Goal: Task Accomplishment & Management: Use online tool/utility

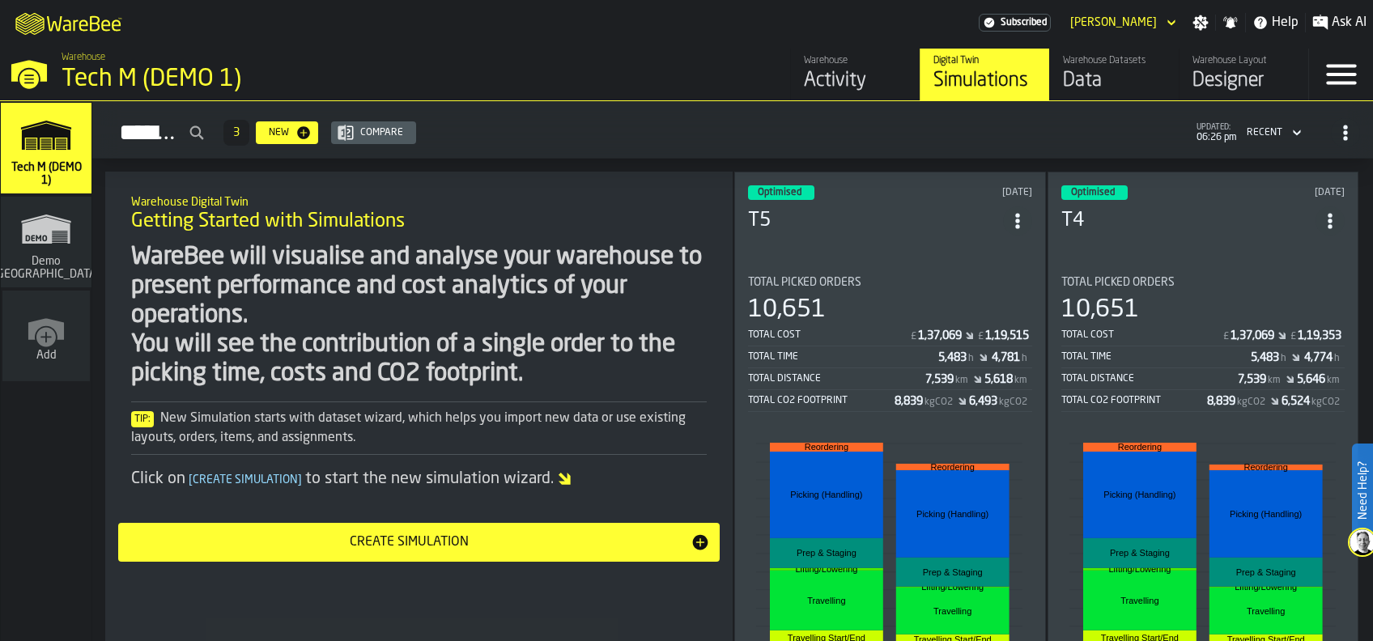
click at [900, 252] on div "Optimised [DATE] T5 Total Picked Orders 10,651 Total Cost £ 1,37,069 £ 1,19,515…" at bounding box center [890, 456] width 312 height 568
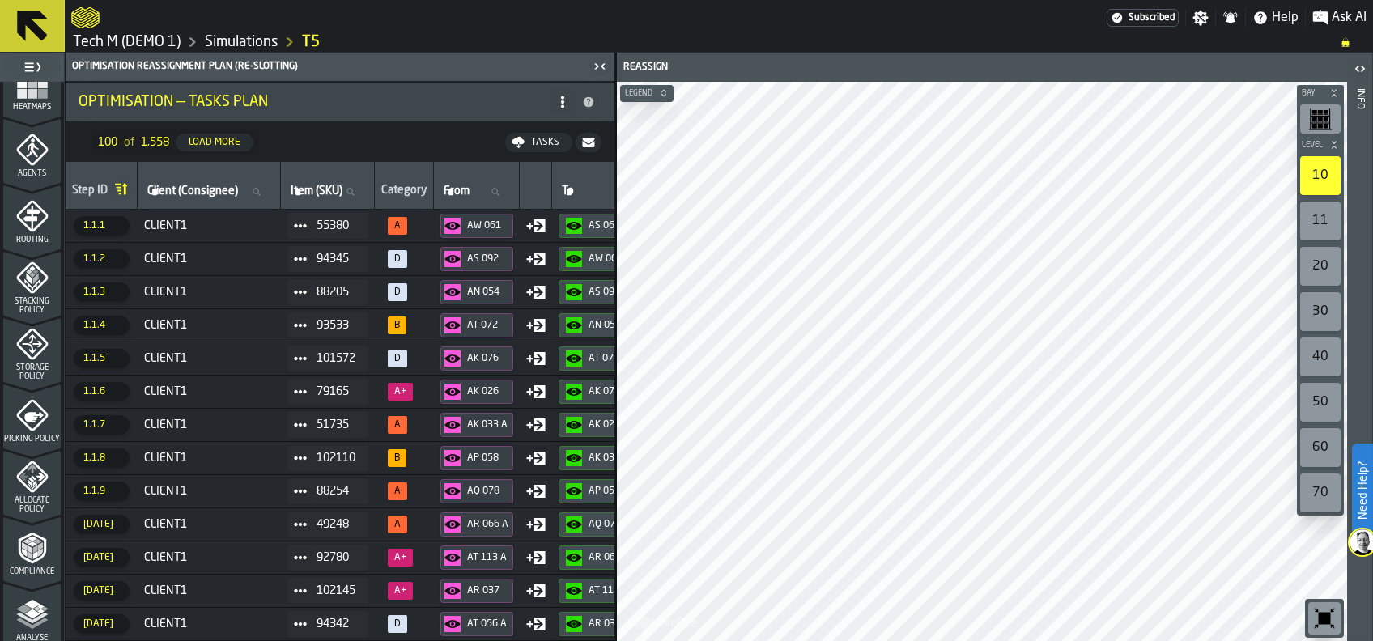
scroll to position [432, 0]
click at [32, 619] on icon "menu Analyse" at bounding box center [32, 613] width 32 height 32
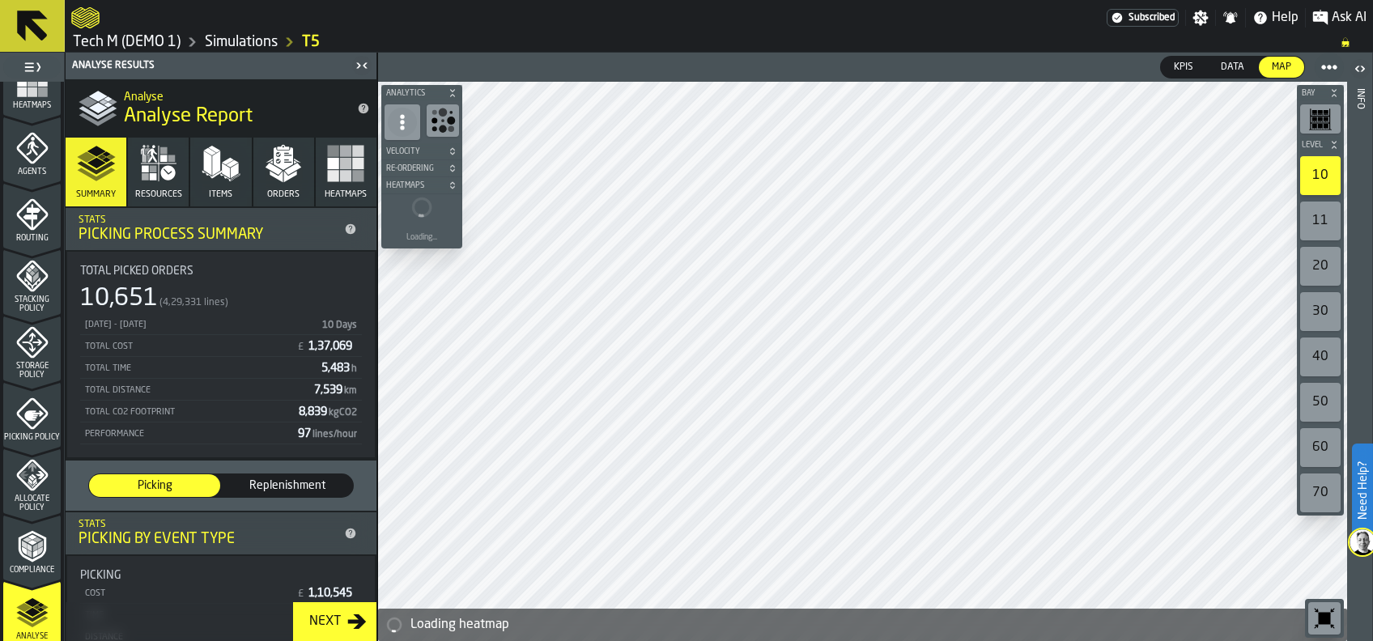
click at [314, 41] on link "T5" at bounding box center [311, 42] width 18 height 18
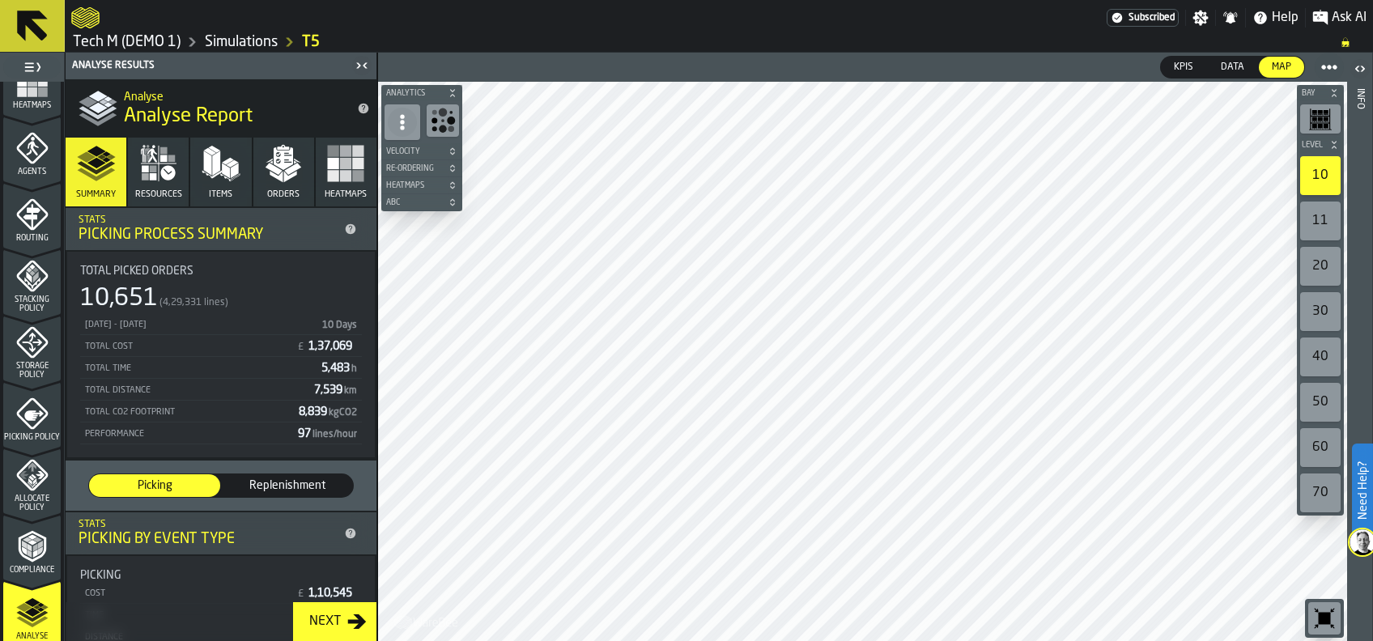
click at [315, 38] on link "T5" at bounding box center [311, 42] width 18 height 18
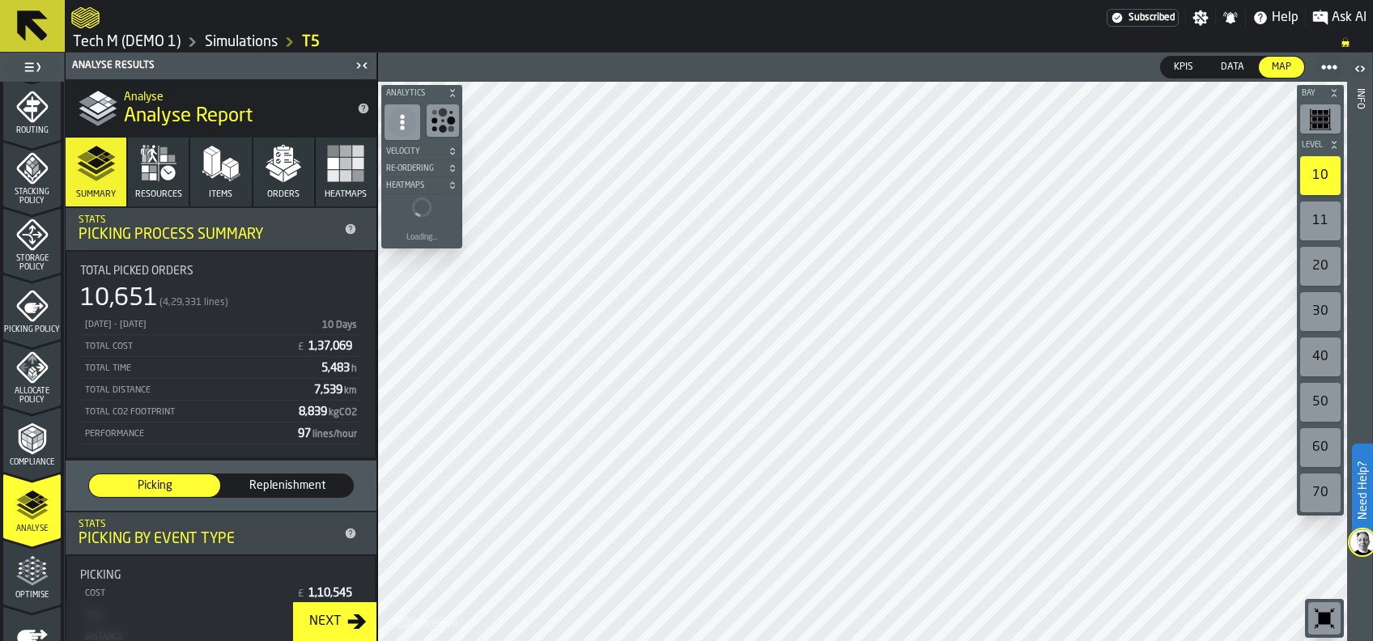
scroll to position [635, 0]
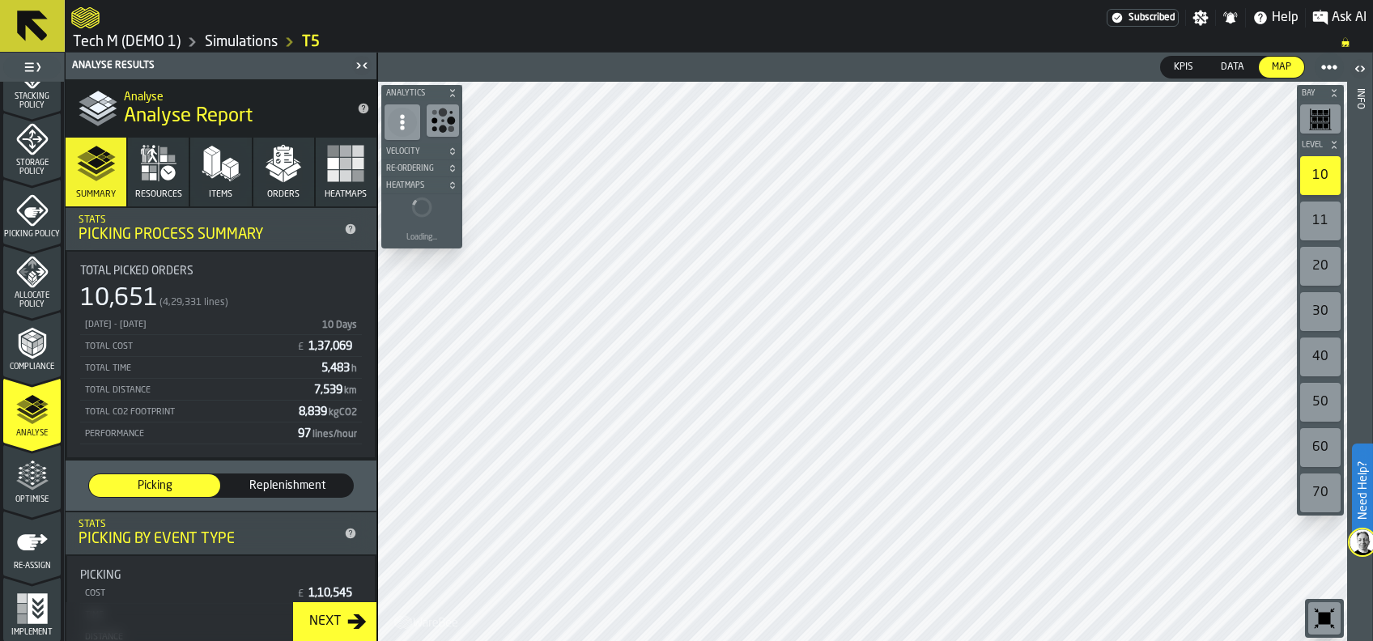
click at [24, 474] on polygon "menu Optimise" at bounding box center [26, 475] width 4 height 3
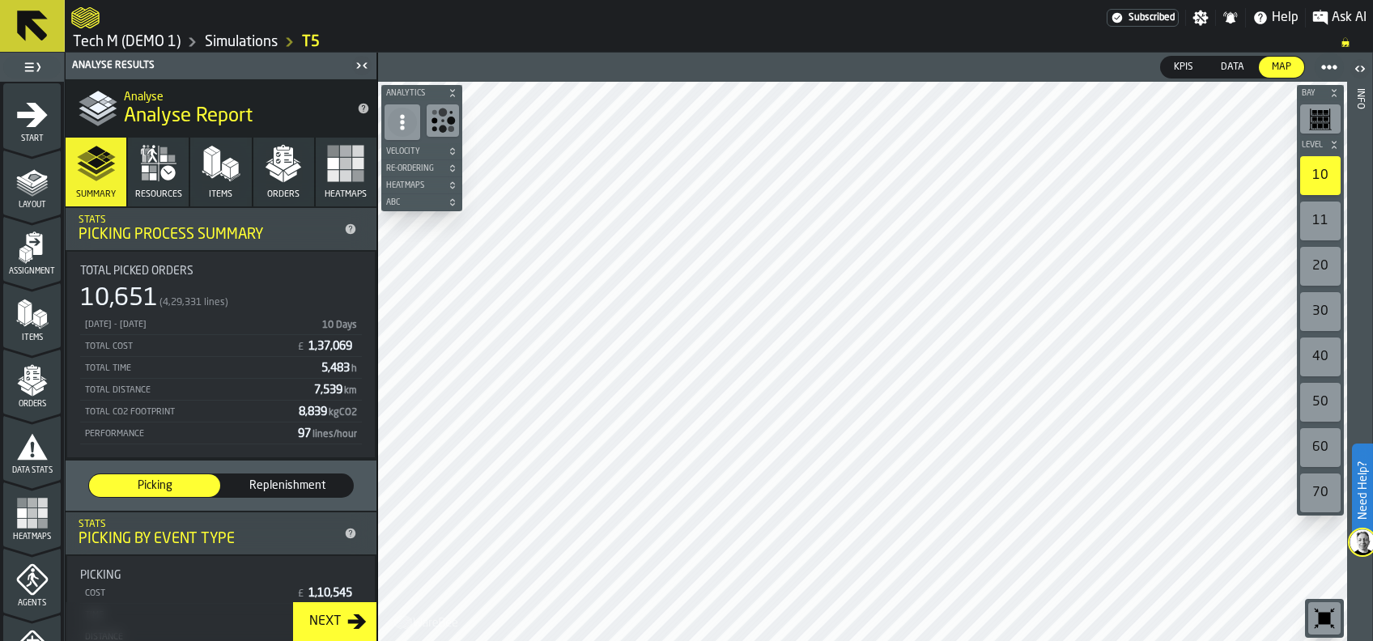
click at [164, 173] on icon "button" at bounding box center [167, 172] width 15 height 15
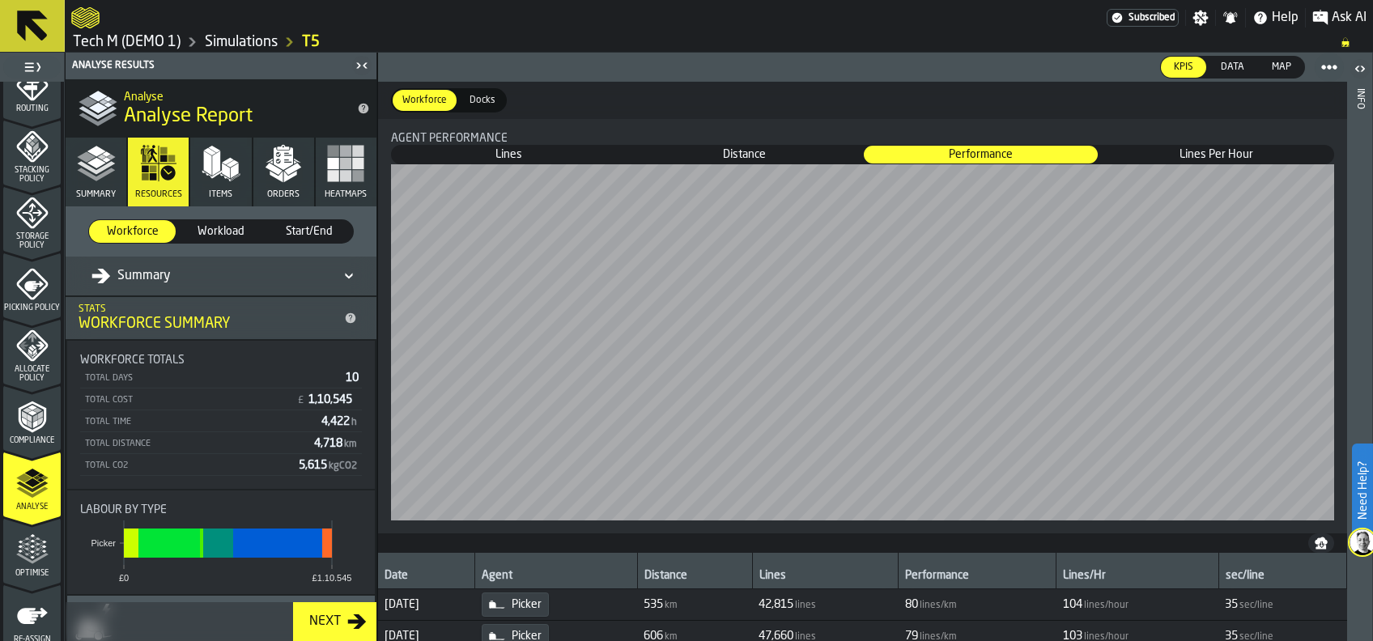
scroll to position [635, 0]
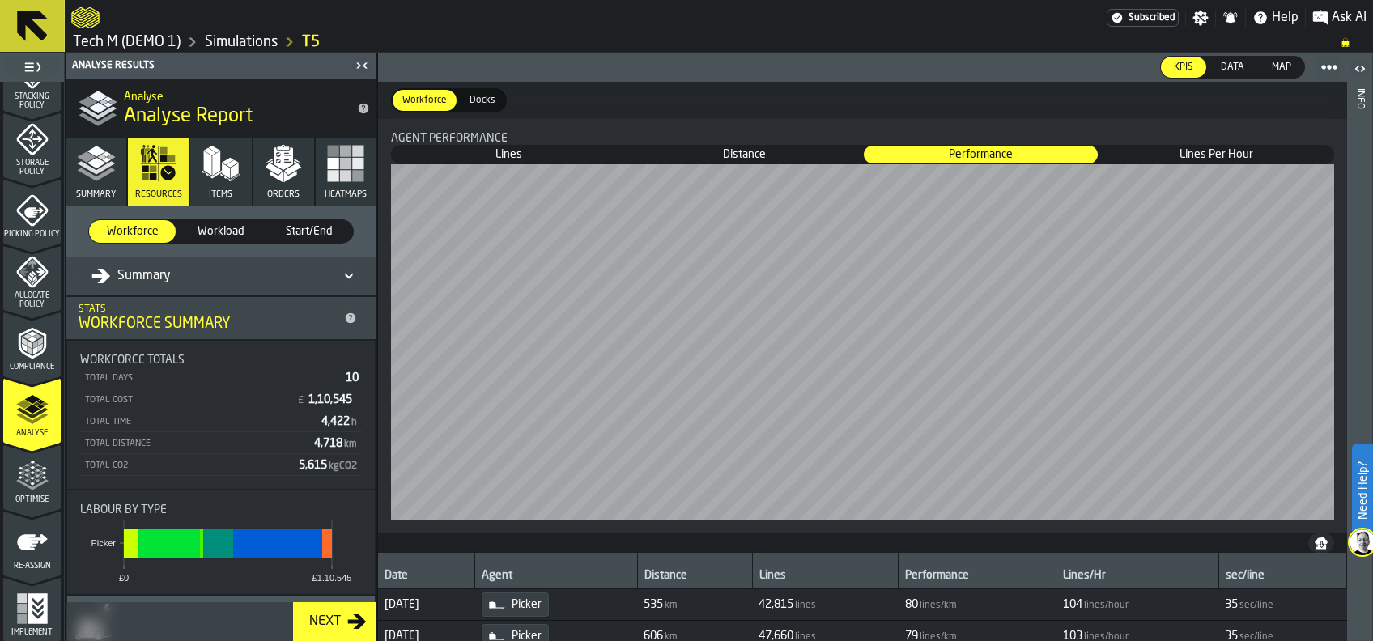
click at [28, 481] on icon "menu Optimise" at bounding box center [32, 476] width 32 height 32
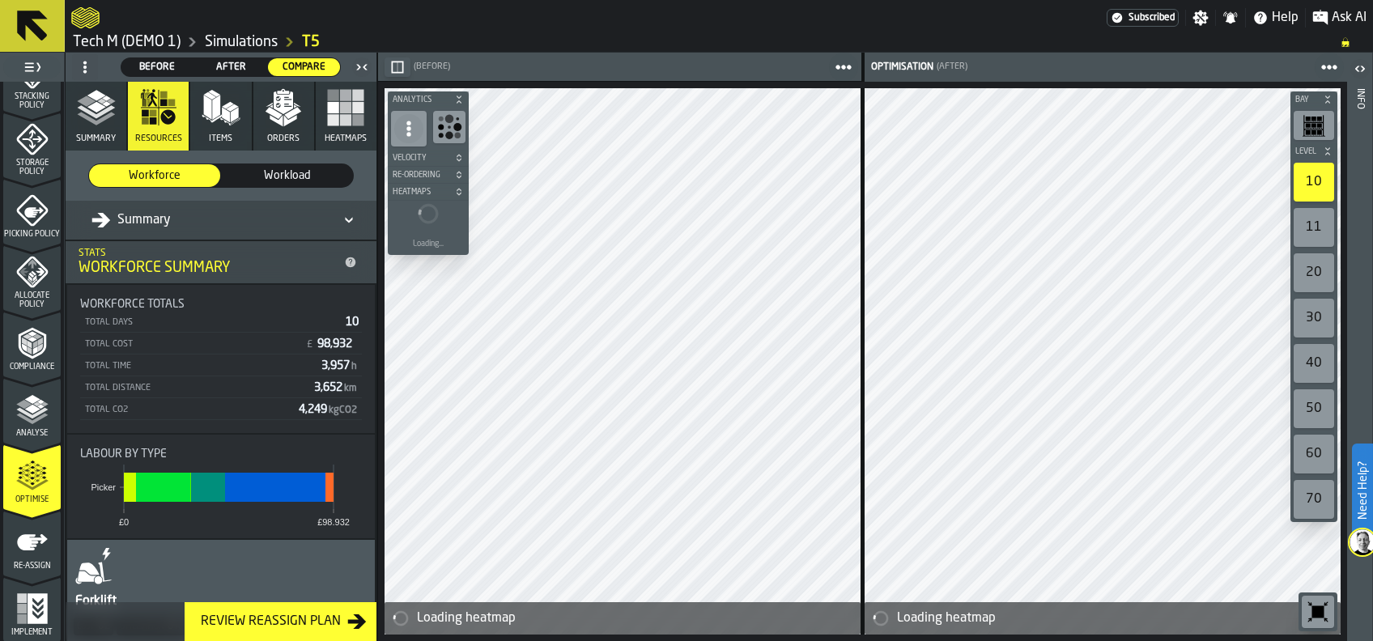
click at [155, 66] on span "Before" at bounding box center [157, 67] width 59 height 15
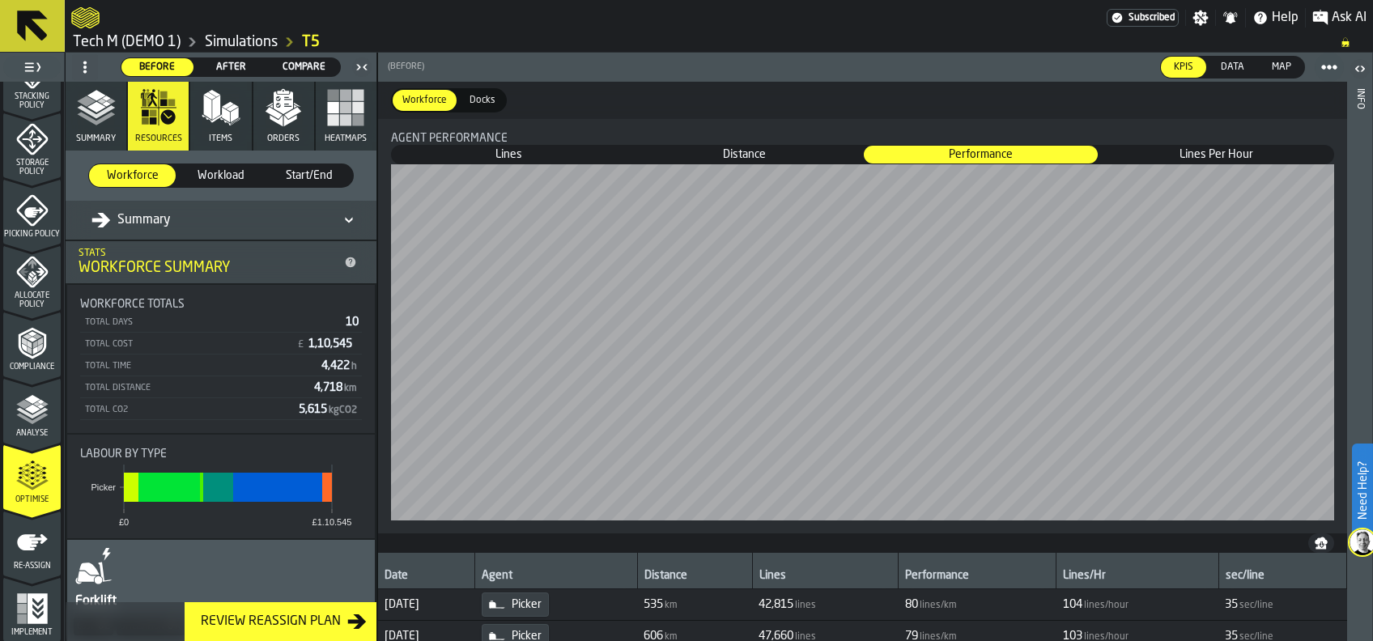
scroll to position [196, 0]
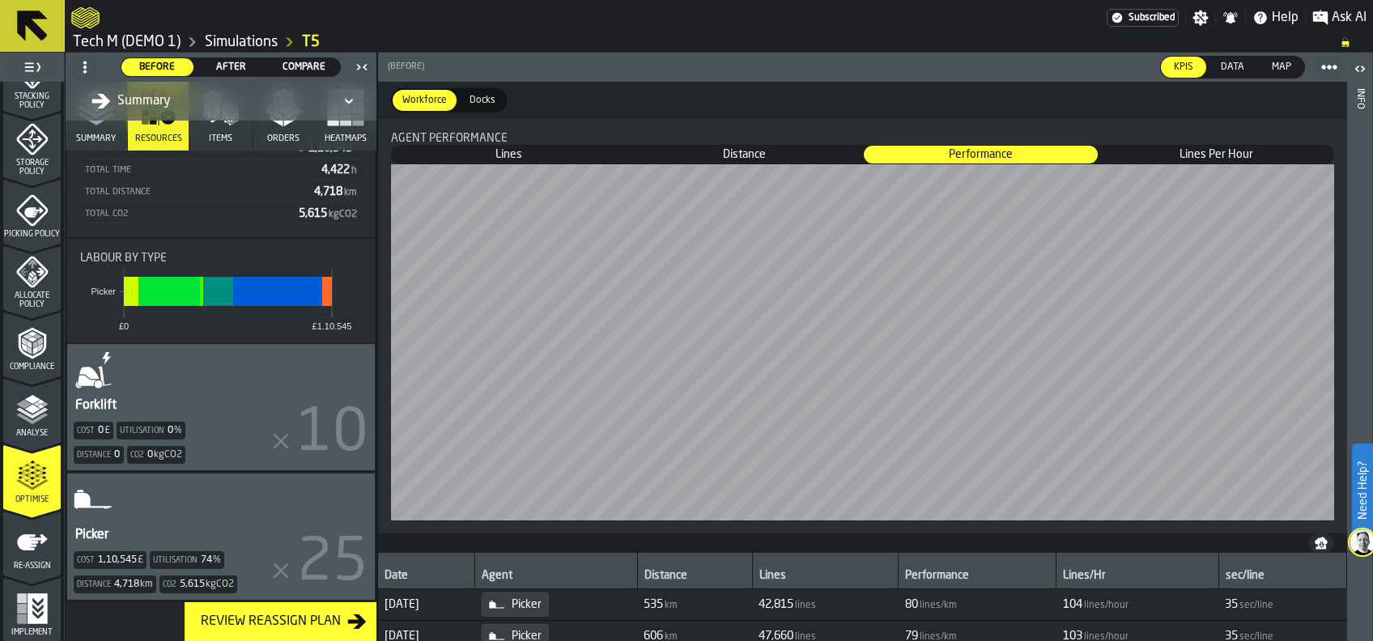
click at [203, 492] on div "Picker Cost 1,10,545 £ Utilisation 74 % Distance 4,718 km Co2 5,615 kgCO2" at bounding box center [221, 537] width 308 height 126
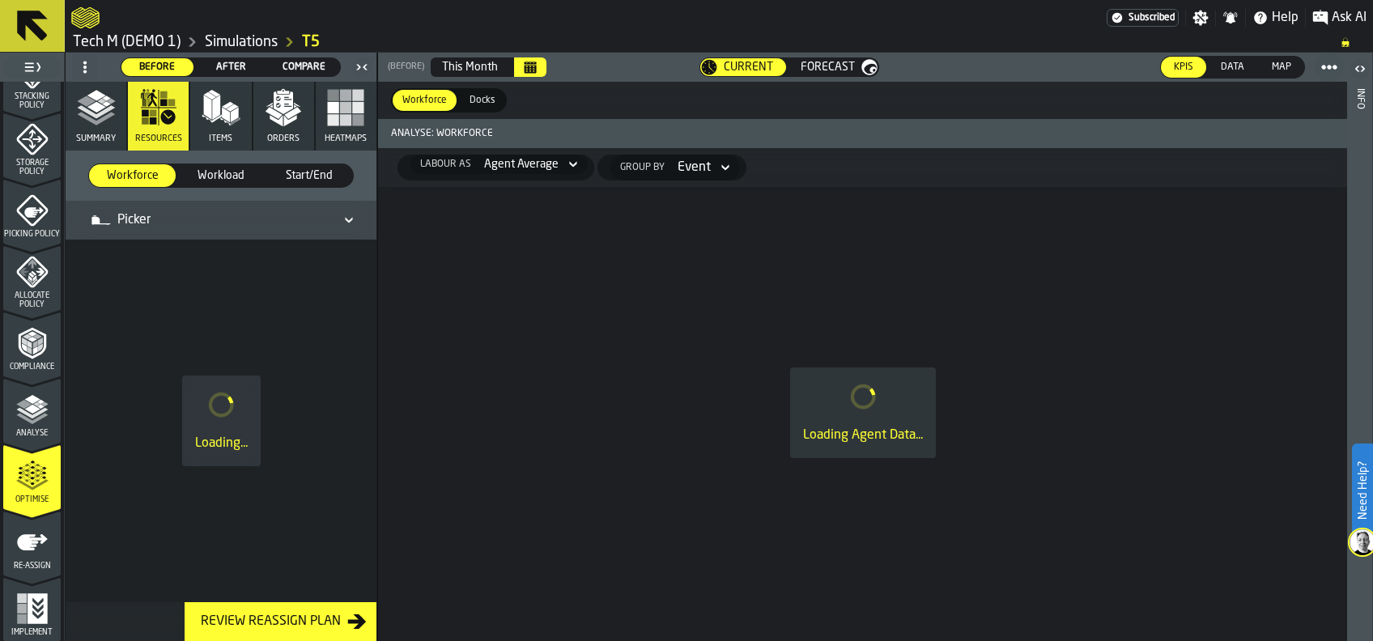
scroll to position [0, 0]
